Goal: Obtain resource: Obtain resource

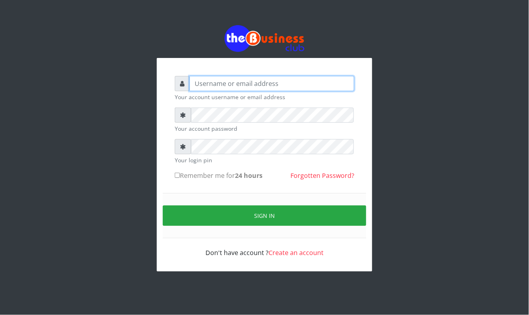
type input "Mavincio"
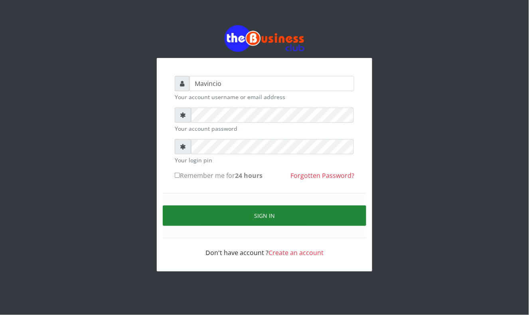
click at [259, 208] on button "Sign in" at bounding box center [265, 215] width 204 height 20
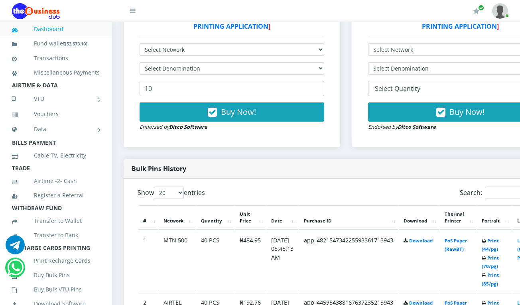
scroll to position [277, 0]
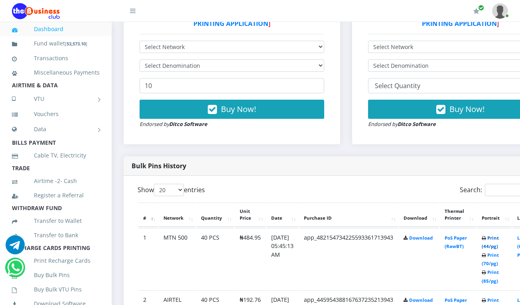
click at [499, 238] on link "Print (44/pg)" at bounding box center [490, 242] width 17 height 15
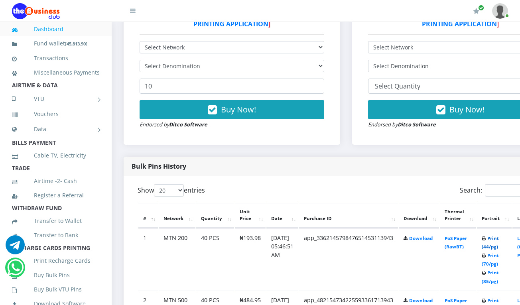
click at [499, 240] on link "Print (44/pg)" at bounding box center [490, 242] width 17 height 15
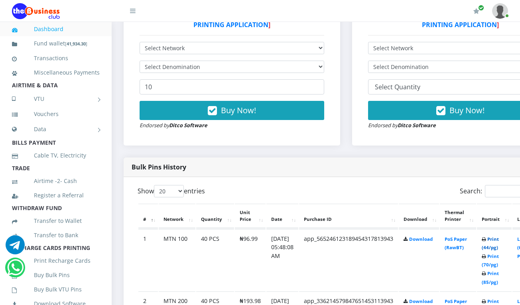
click at [499, 240] on link "Print (44/pg)" at bounding box center [490, 243] width 17 height 15
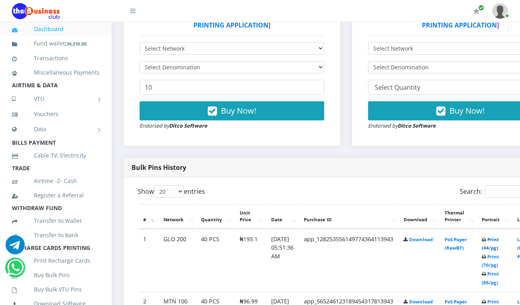
click at [498, 240] on link "Print (44/pg)" at bounding box center [490, 244] width 17 height 15
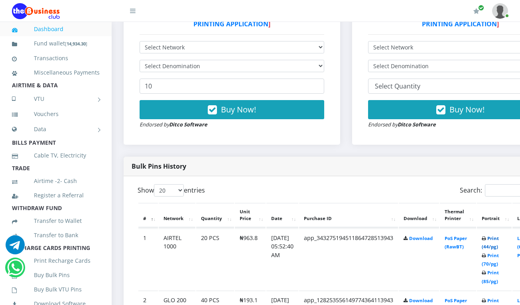
click at [499, 240] on link "Print (44/pg)" at bounding box center [490, 242] width 17 height 15
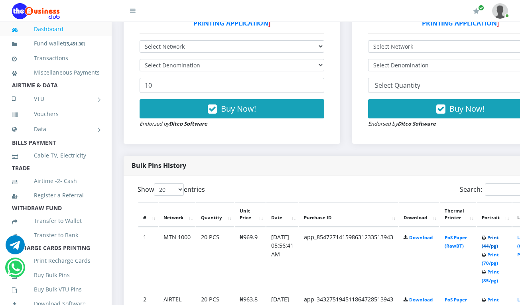
click at [499, 239] on link "Print (44/pg)" at bounding box center [490, 242] width 17 height 15
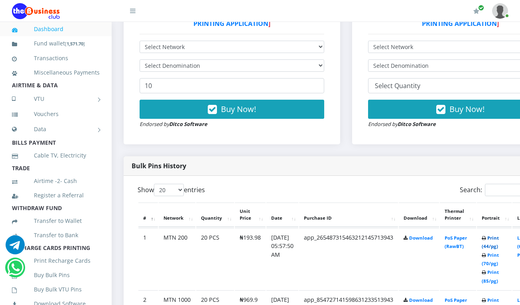
click at [499, 239] on link "Print (44/pg)" at bounding box center [490, 242] width 17 height 15
